Goal: Information Seeking & Learning: Learn about a topic

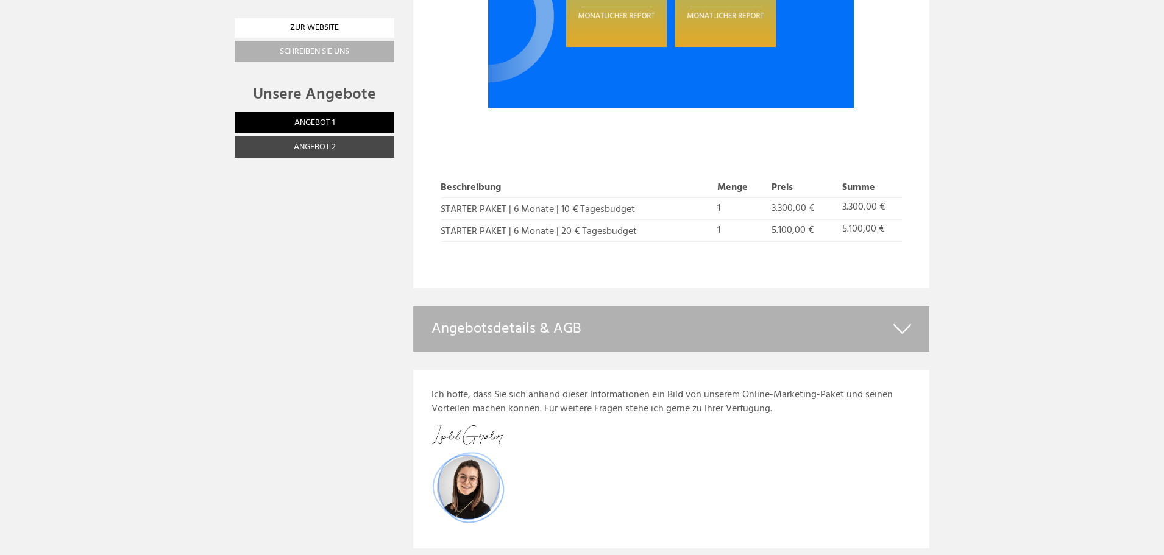
scroll to position [2004, 0]
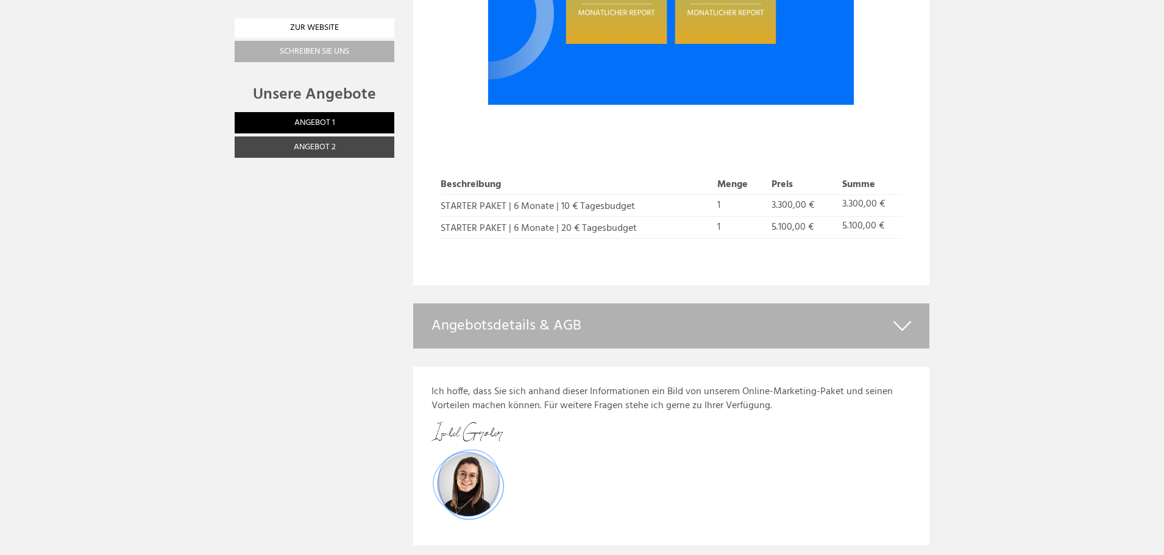
click at [890, 311] on div "Angebotsdetails & AGB" at bounding box center [671, 325] width 517 height 45
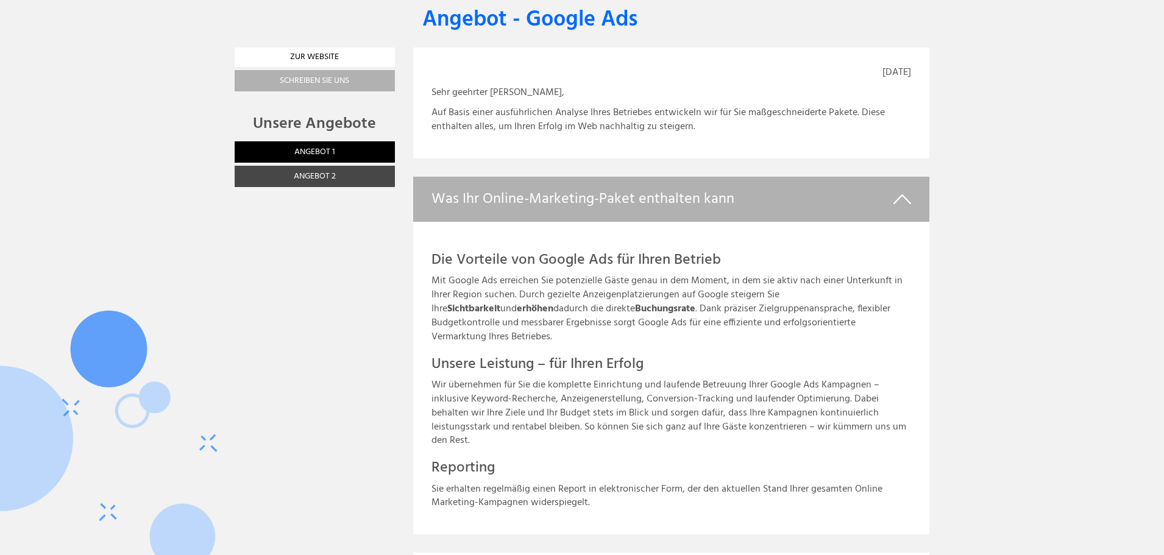
scroll to position [487, 0]
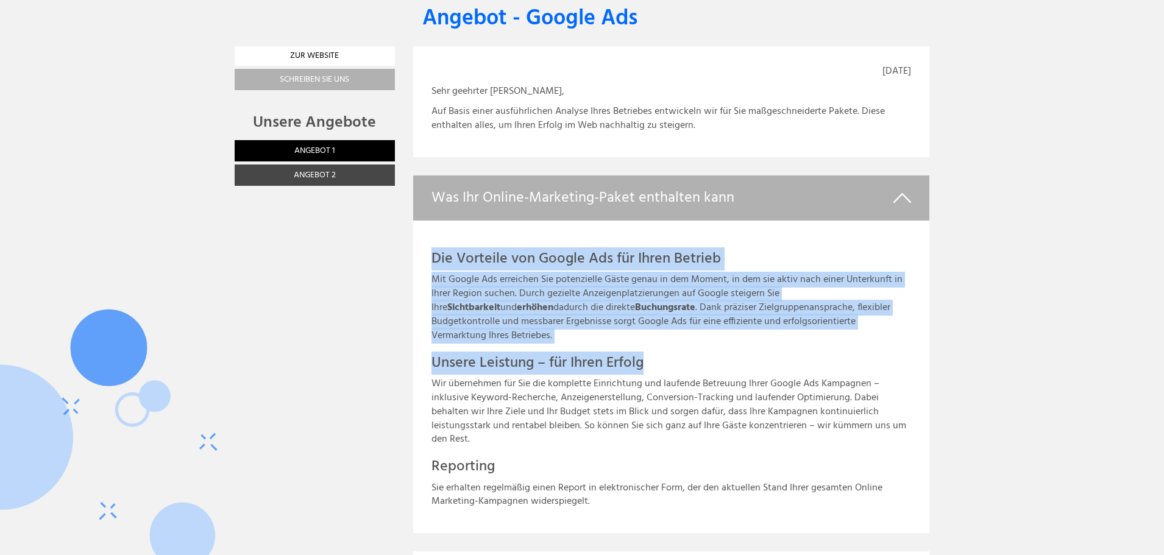
drag, startPoint x: 652, startPoint y: 347, endPoint x: 430, endPoint y: 258, distance: 239.5
click at [430, 258] on div "Die Vorteile von Google Ads für Ihren Betrieb Mit Google Ads erreichen Sie pote…" at bounding box center [671, 377] width 517 height 313
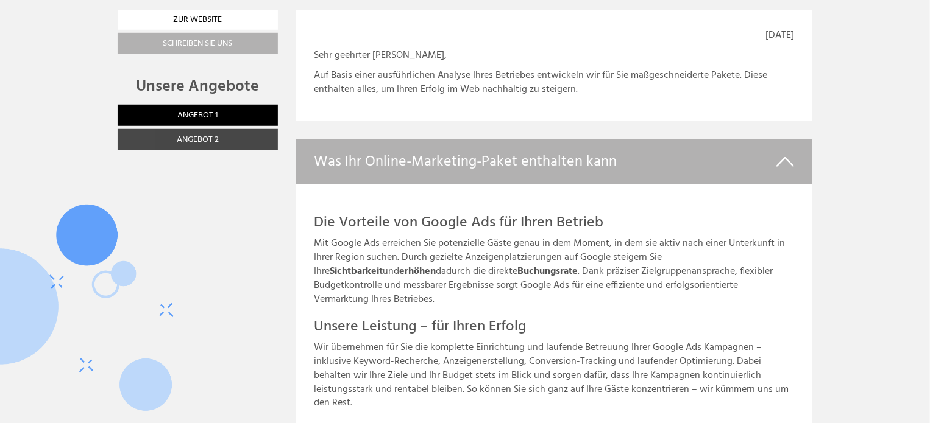
scroll to position [492, 0]
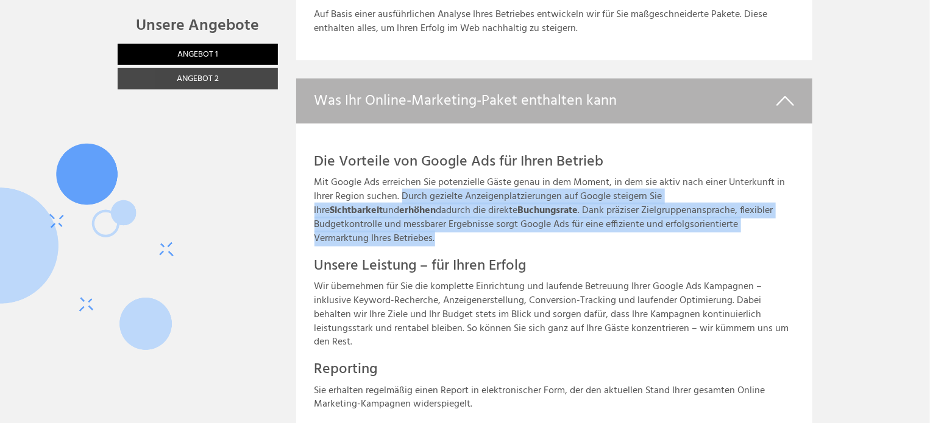
drag, startPoint x: 401, startPoint y: 193, endPoint x: 736, endPoint y: 224, distance: 336.6
click at [736, 224] on p "Mit Google Ads erreichen Sie potenzielle Gäste genau in dem Moment, in dem sie …" at bounding box center [554, 210] width 480 height 69
copy p "Durch gezielte Anzeigenplatzierungen auf Google steigern Sie Ihre Sichtbarkeit …"
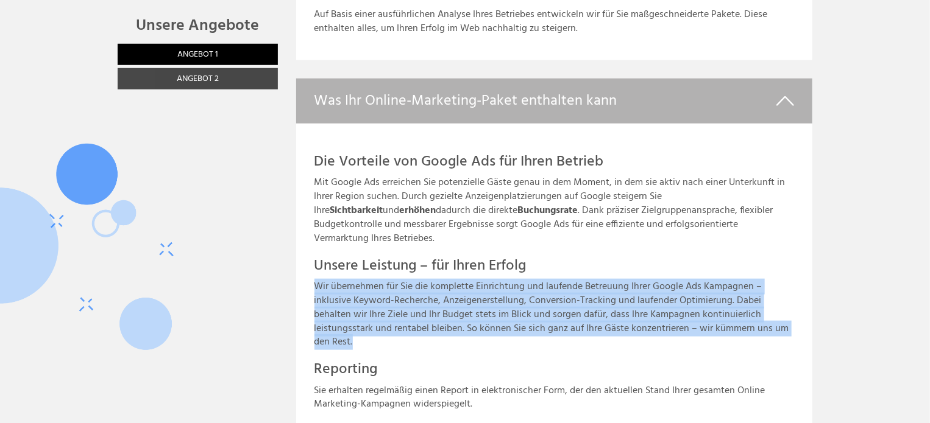
drag, startPoint x: 358, startPoint y: 325, endPoint x: 303, endPoint y: 275, distance: 75.0
click at [303, 275] on div "Die Vorteile von Google Ads für Ihren Betrieb Mit Google Ads erreichen Sie pote…" at bounding box center [554, 280] width 517 height 313
copy p "Wir übernehmen für Sie die komplette Einrichtung und laufende Betreuung Ihrer G…"
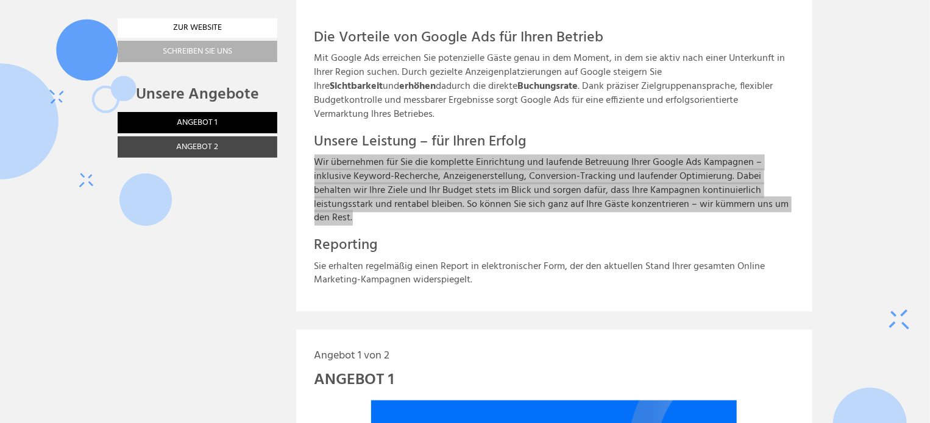
scroll to position [614, 0]
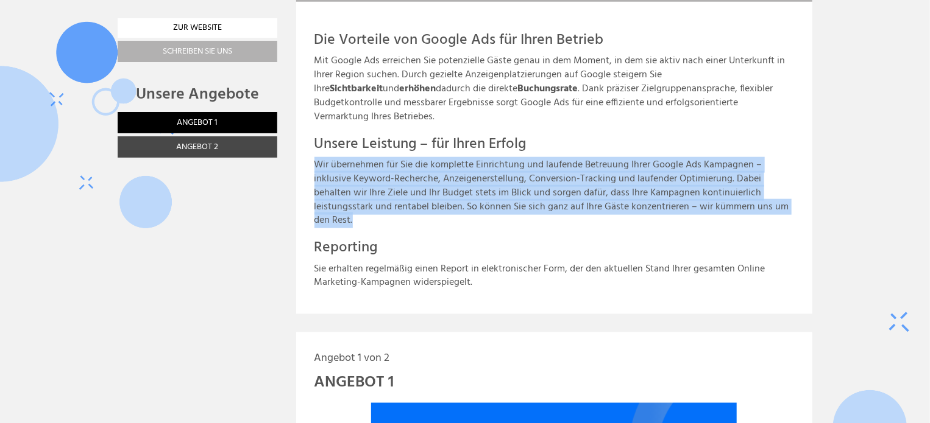
drag, startPoint x: 484, startPoint y: 265, endPoint x: 305, endPoint y: 267, distance: 179.1
click at [305, 267] on div "Die Vorteile von Google Ads für Ihren Betrieb Mit Google Ads erreichen Sie pote…" at bounding box center [554, 158] width 517 height 313
click at [478, 263] on p "Sie erhalten regelmäßig einen Report in elektronischer Form, der den aktuellen …" at bounding box center [554, 277] width 480 height 28
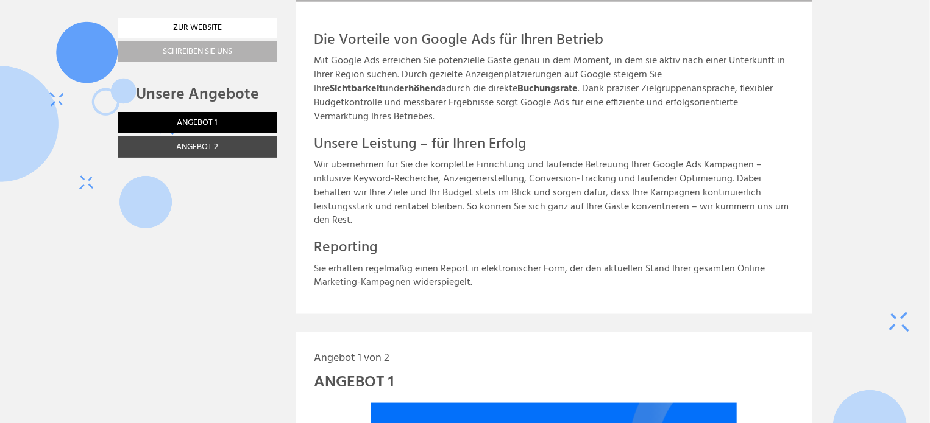
drag, startPoint x: 473, startPoint y: 267, endPoint x: 311, endPoint y: 260, distance: 162.2
click at [311, 260] on div "Die Vorteile von Google Ads für Ihren Betrieb Mit Google Ads erreichen Sie pote…" at bounding box center [554, 158] width 517 height 313
copy p "Sie erhalten regelmäßig einen Report in elektronischer Form, der den aktuellen …"
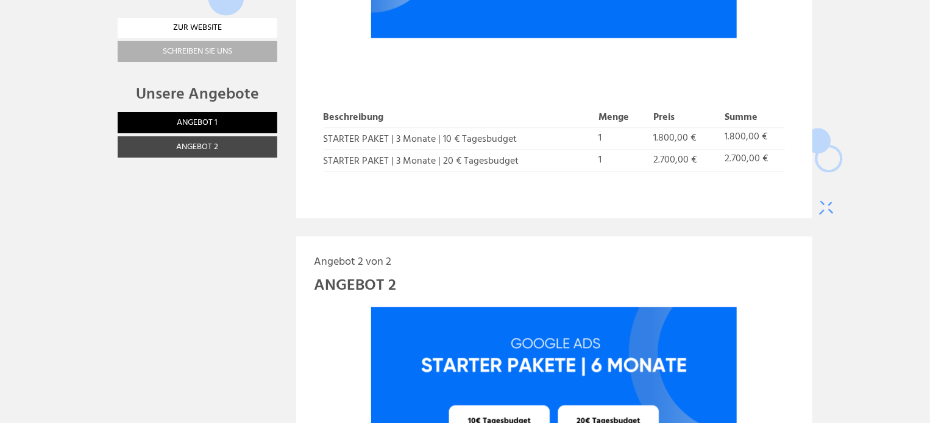
scroll to position [1041, 0]
